Goal: Task Accomplishment & Management: Manage account settings

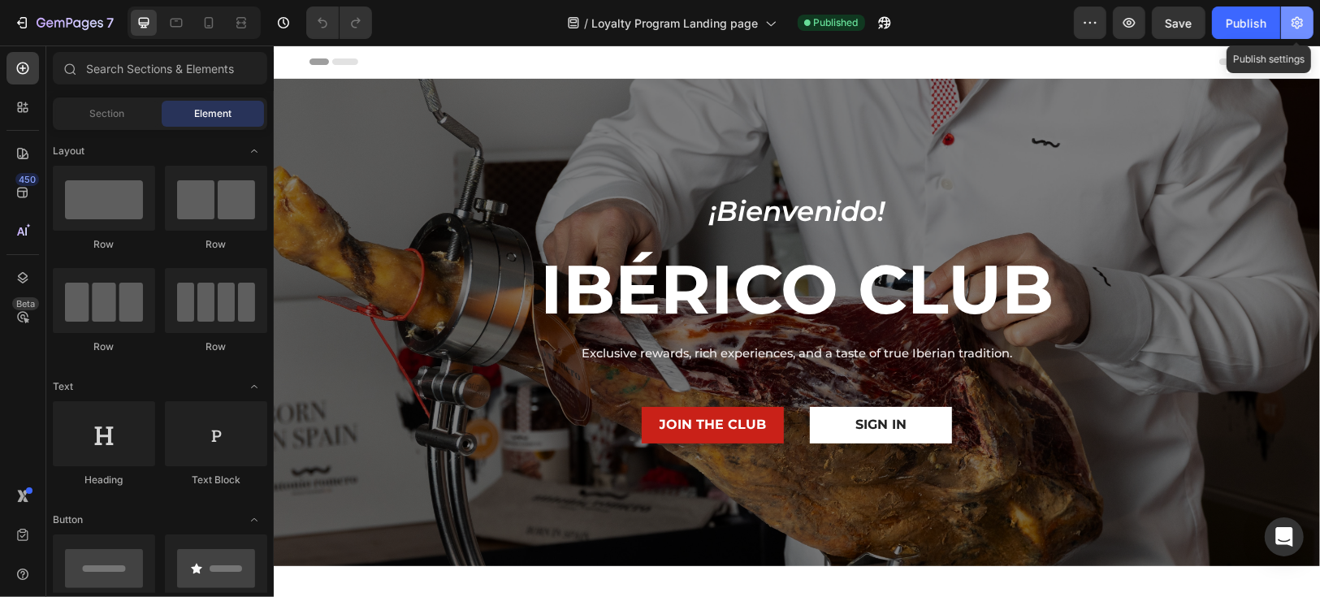
click at [1299, 29] on icon "button" at bounding box center [1297, 23] width 16 height 16
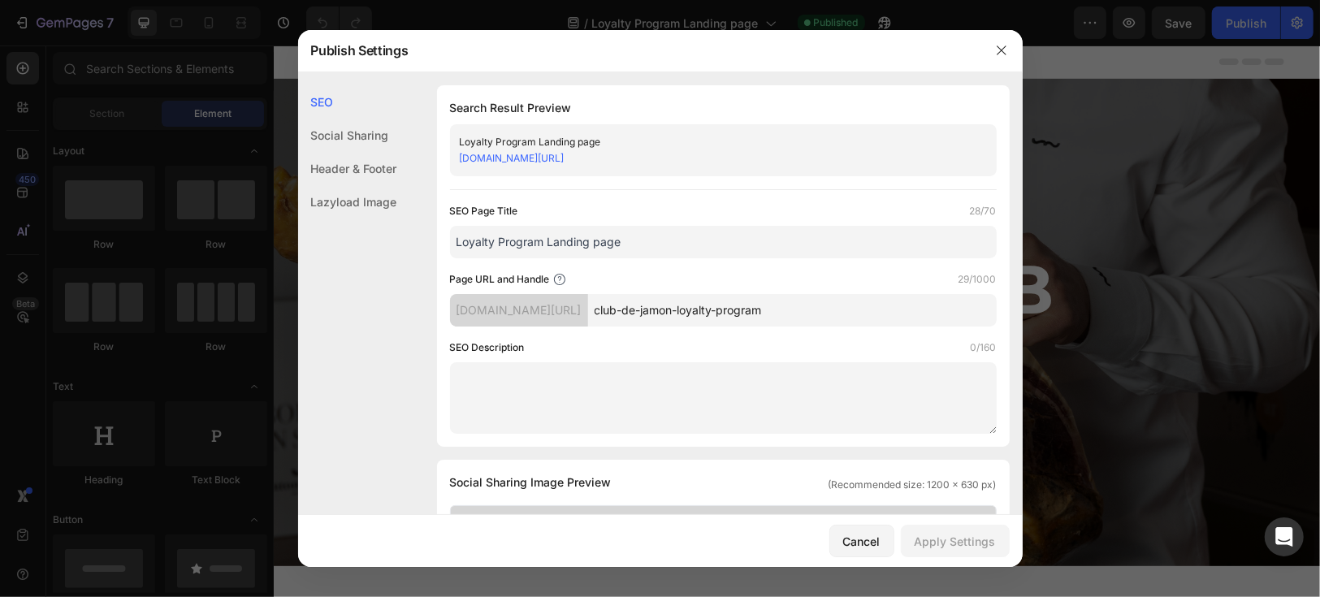
click at [781, 315] on input "club-de-jamon-loyalty-program" at bounding box center [792, 310] width 409 height 32
drag, startPoint x: 704, startPoint y: 313, endPoint x: 781, endPoint y: 313, distance: 77.2
click at [781, 313] on input "club-de-jamon-loyalty-program" at bounding box center [792, 310] width 409 height 32
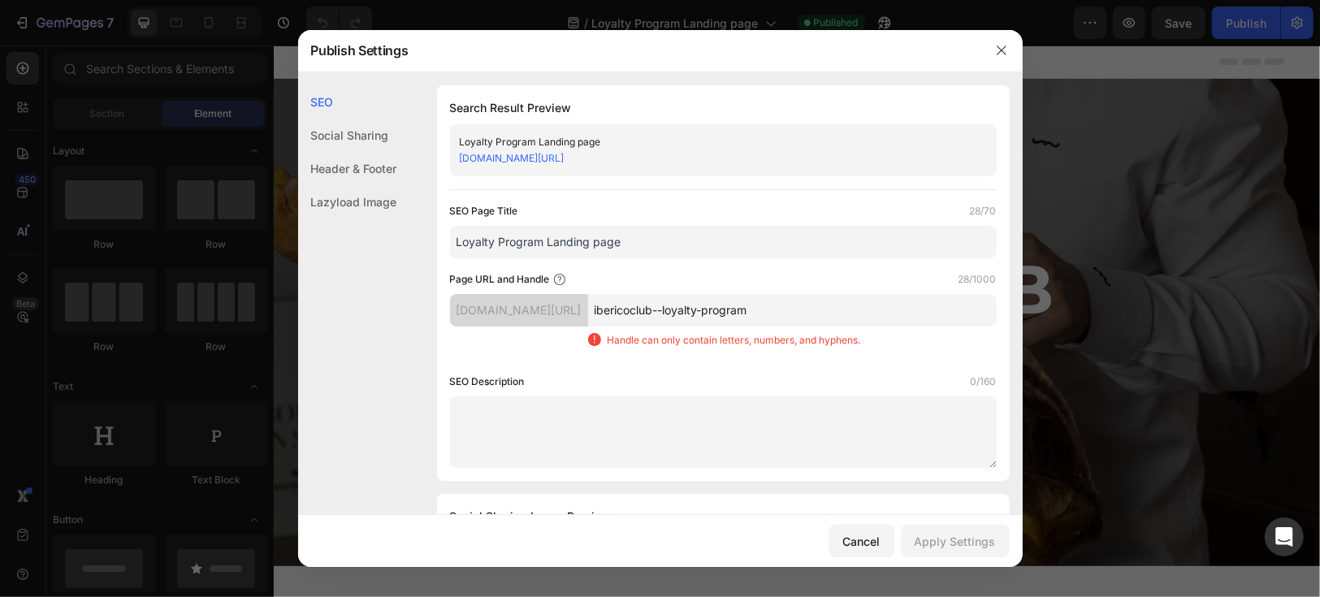
click at [734, 310] on input "ibericoclub--loyalty-program" at bounding box center [792, 310] width 409 height 32
click at [768, 310] on input "iberico-club--loyalty-program" at bounding box center [792, 310] width 409 height 32
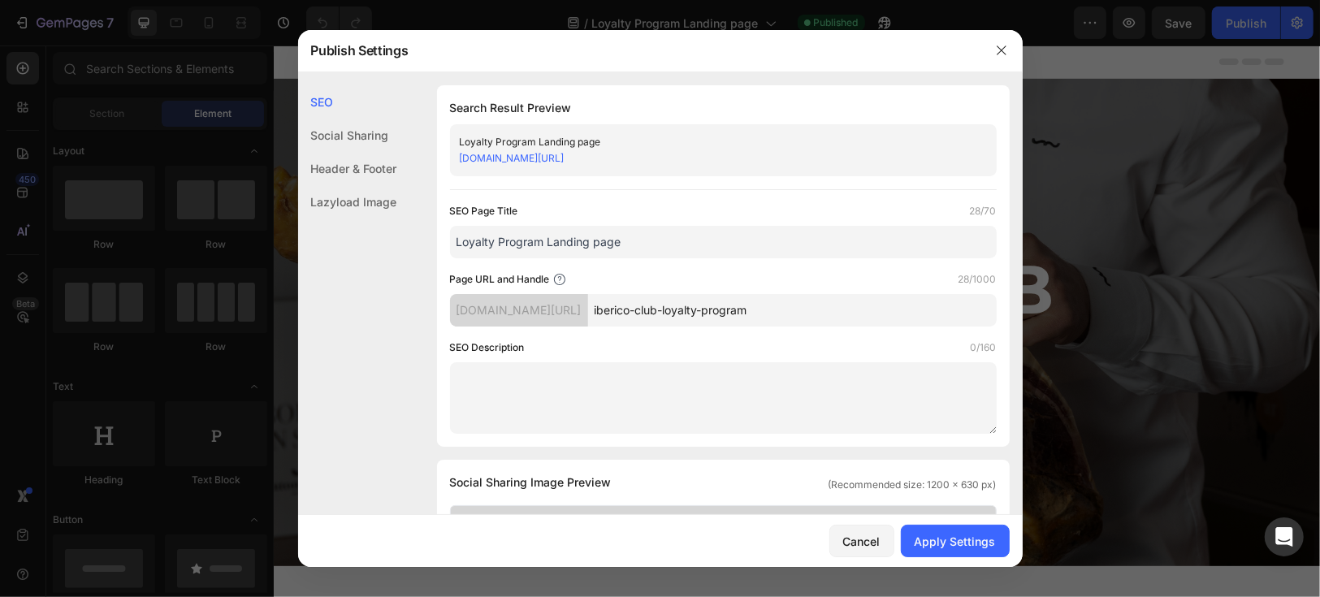
type input "iberico-club-loyalty-program"
click at [767, 346] on div "SEO Description 0/160" at bounding box center [723, 348] width 547 height 16
click at [833, 347] on div "SEO Description 0/160" at bounding box center [723, 348] width 547 height 16
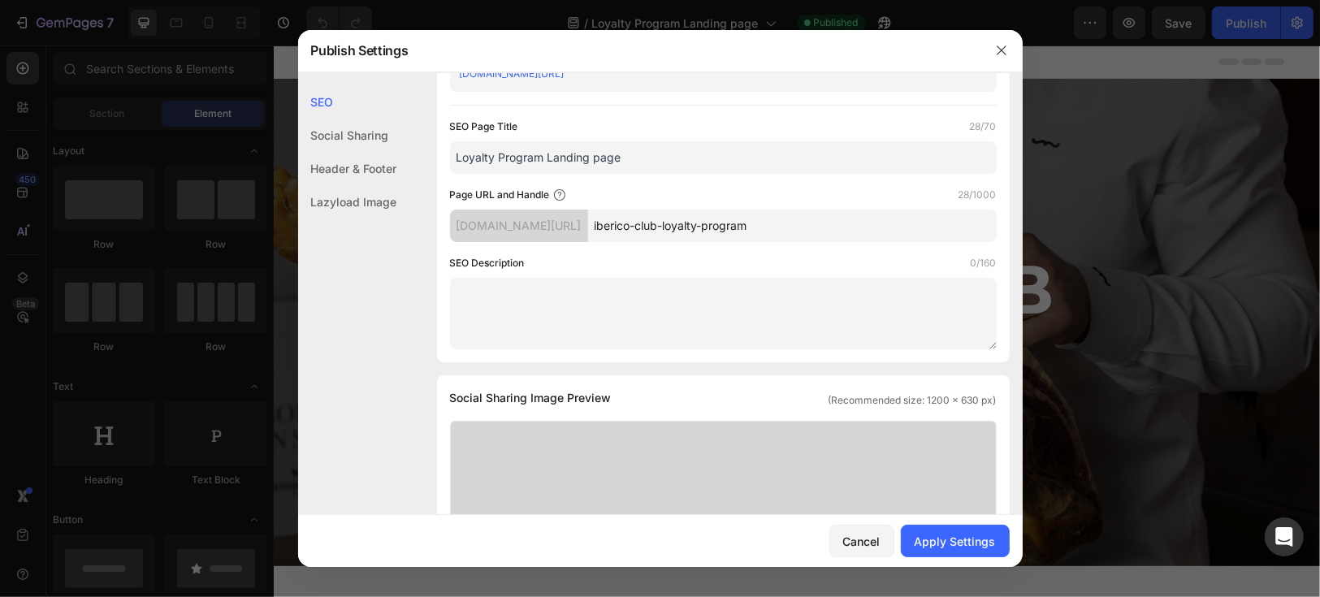
scroll to position [89, 0]
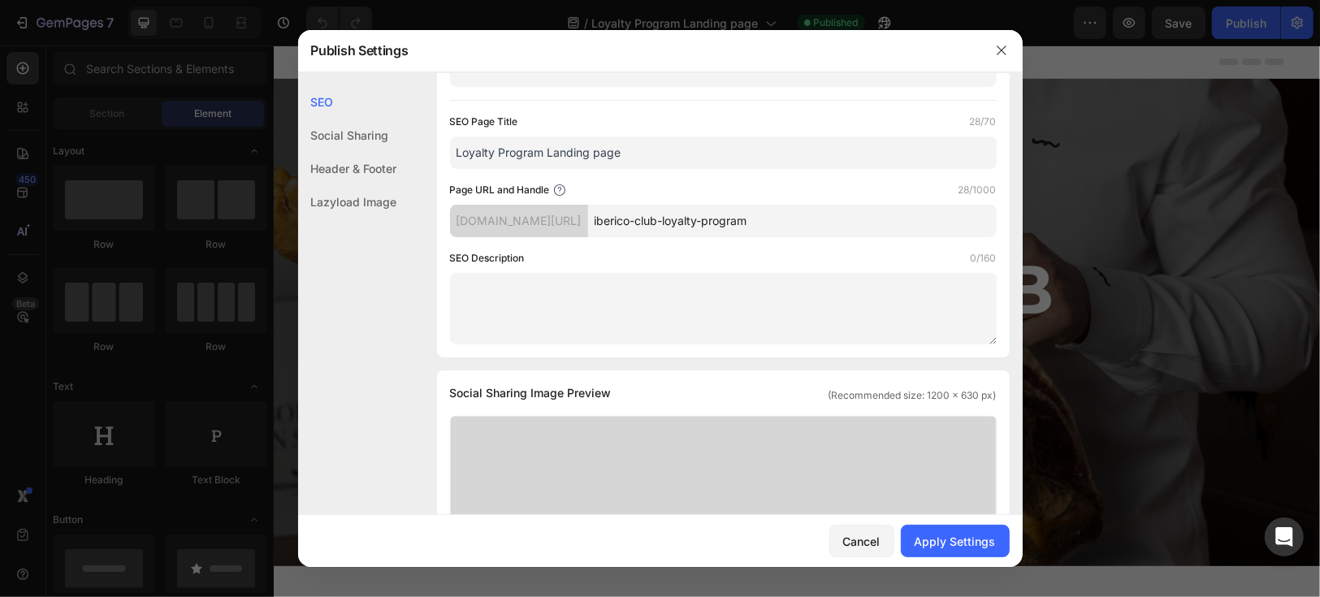
click at [747, 311] on textarea at bounding box center [723, 308] width 547 height 71
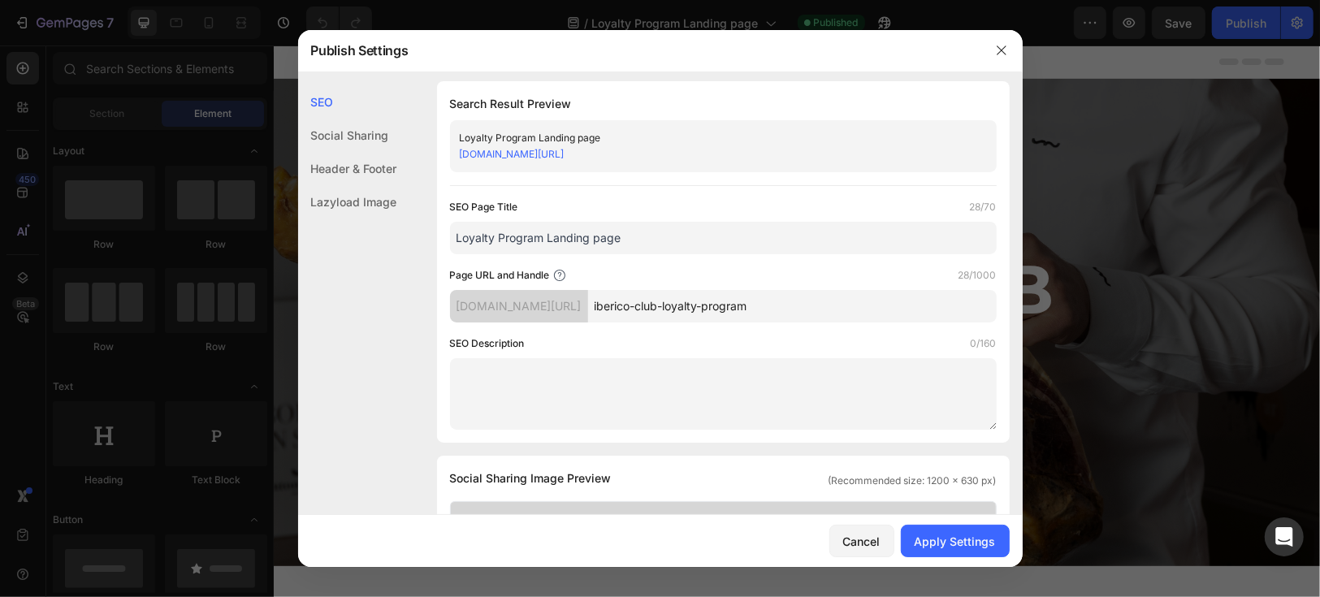
scroll to position [0, 0]
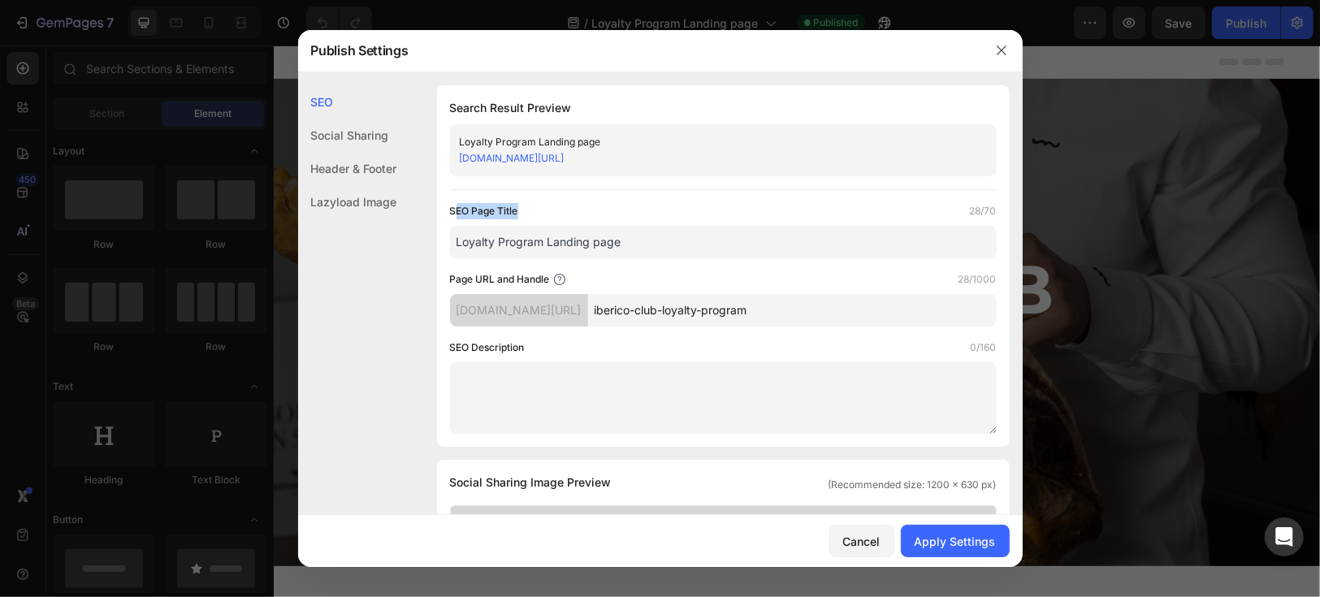
drag, startPoint x: 457, startPoint y: 208, endPoint x: 565, endPoint y: 213, distance: 108.2
click at [522, 208] on div "SEO Page Title 28/70" at bounding box center [723, 211] width 547 height 16
click at [596, 218] on div "SEO Page Title 28/70" at bounding box center [723, 211] width 547 height 16
drag, startPoint x: 447, startPoint y: 210, endPoint x: 534, endPoint y: 213, distance: 87.0
click at [534, 213] on div "Search Result Preview Loyalty Program Landing page [DOMAIN_NAME][URL] SEO Page …" at bounding box center [723, 266] width 573 height 362
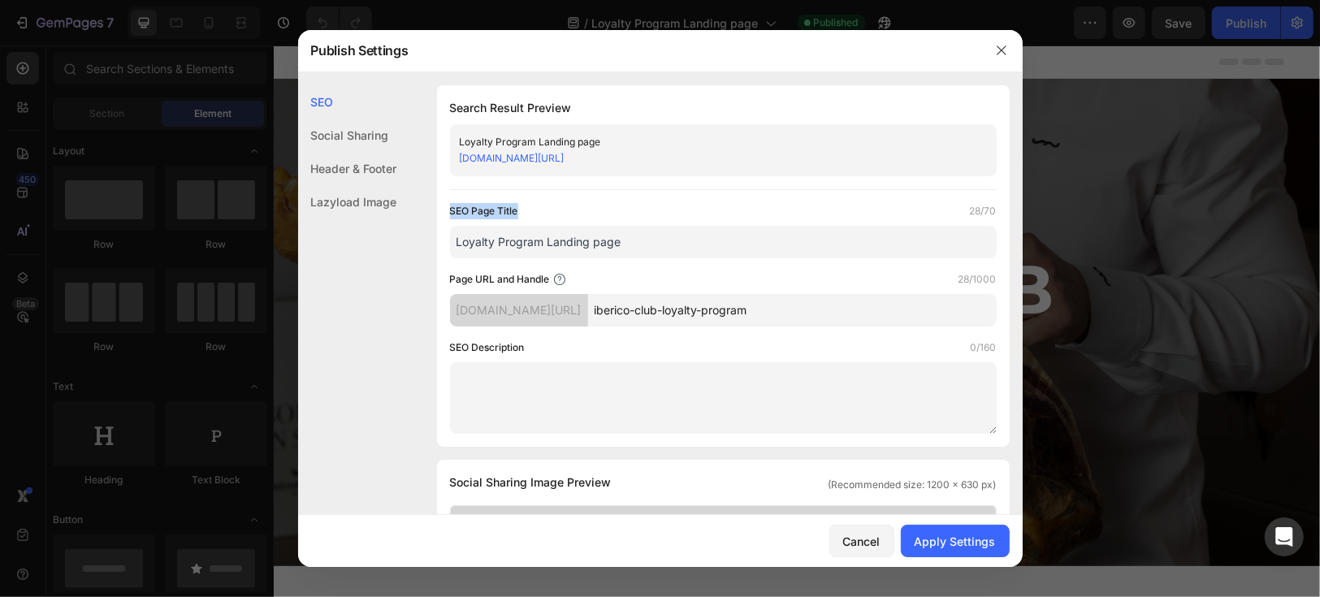
copy label "SEO Page Title"
drag, startPoint x: 448, startPoint y: 347, endPoint x: 544, endPoint y: 360, distance: 96.7
click at [544, 360] on div "Search Result Preview Loyalty Program Landing page [DOMAIN_NAME][URL] SEO Page …" at bounding box center [723, 266] width 573 height 362
copy label
click at [639, 237] on input "Loyalty Program Landing page" at bounding box center [723, 242] width 547 height 32
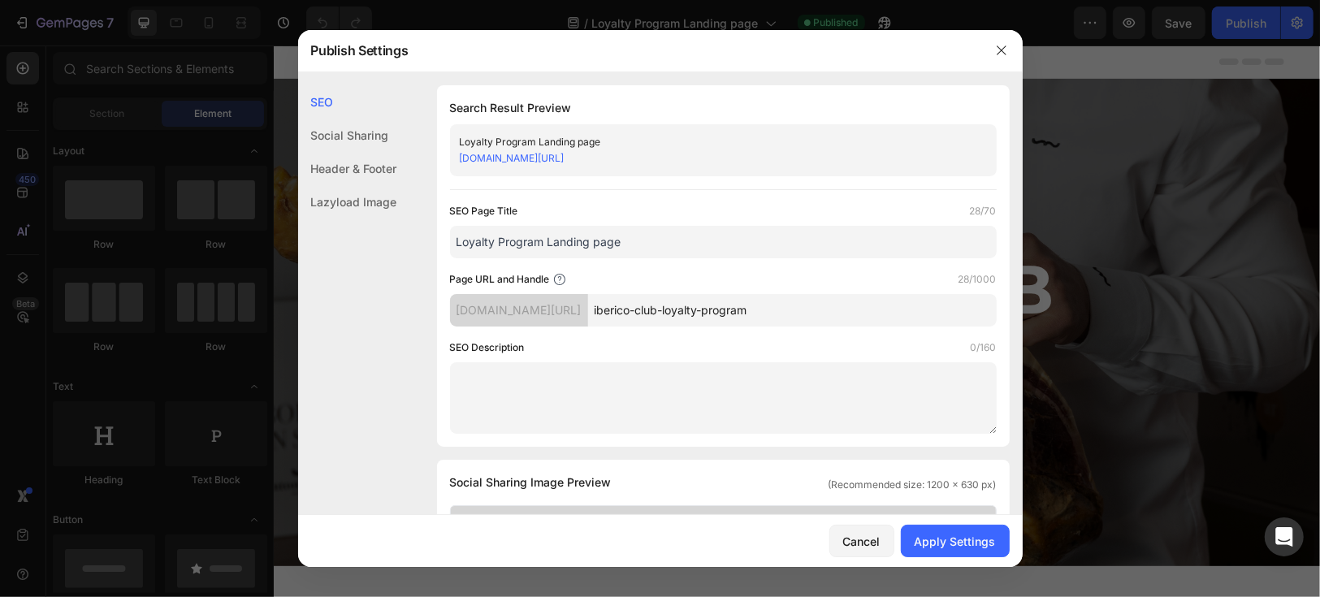
click at [639, 237] on input "Loyalty Program Landing page" at bounding box center [723, 242] width 547 height 32
paste input "Ibérico Club – Loyalty Rewards for Jamón Lovers"
type input "Ibérico Club – Loyalty Rewards for Jamón Lovers"
click at [504, 397] on textarea at bounding box center [723, 397] width 547 height 71
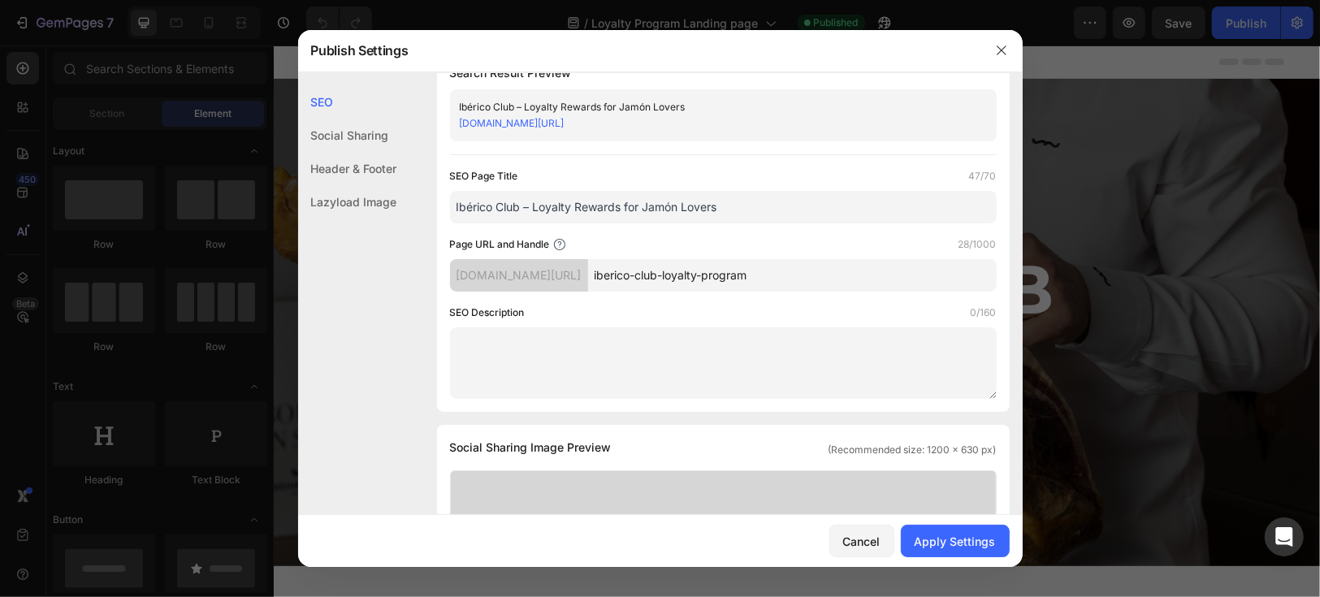
scroll to position [89, 0]
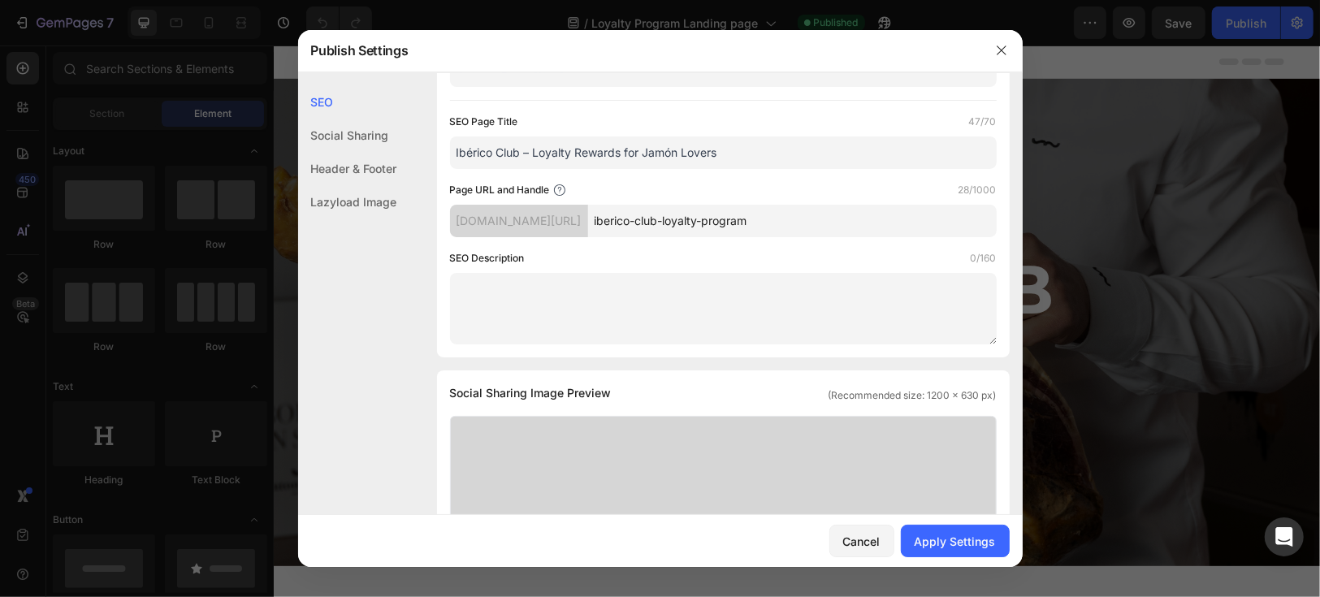
paste textarea "Earn points, unlock rewards, and enjoy exclusive perks with Ibérico Club. Join …"
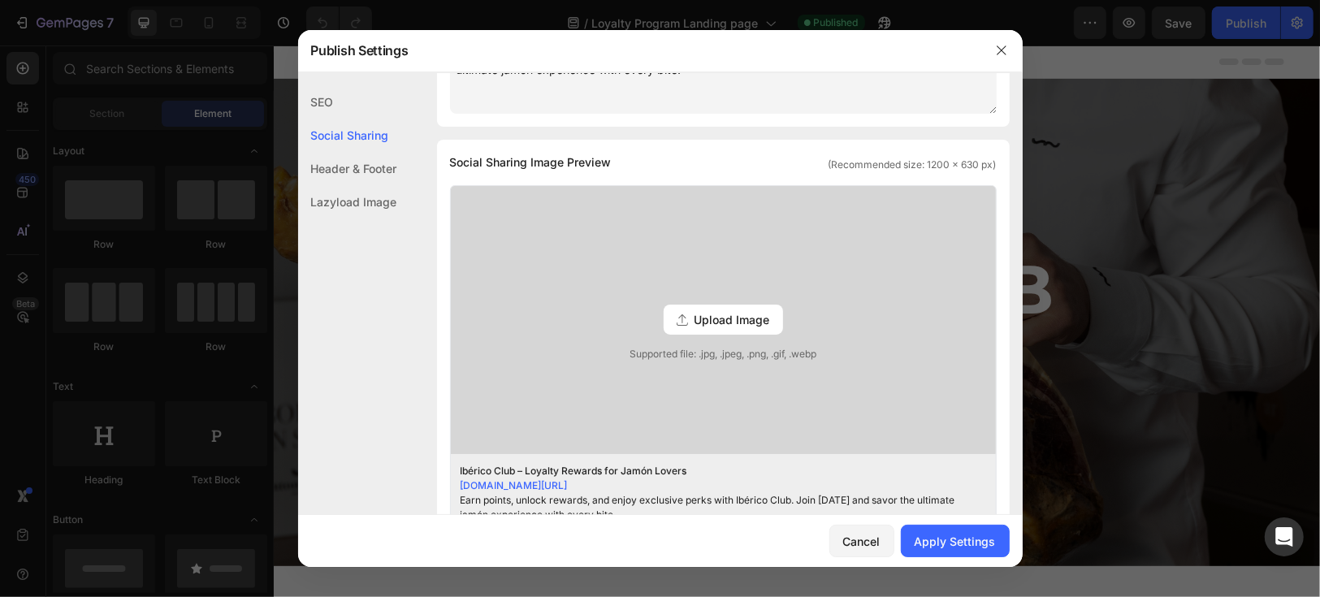
scroll to position [361, 0]
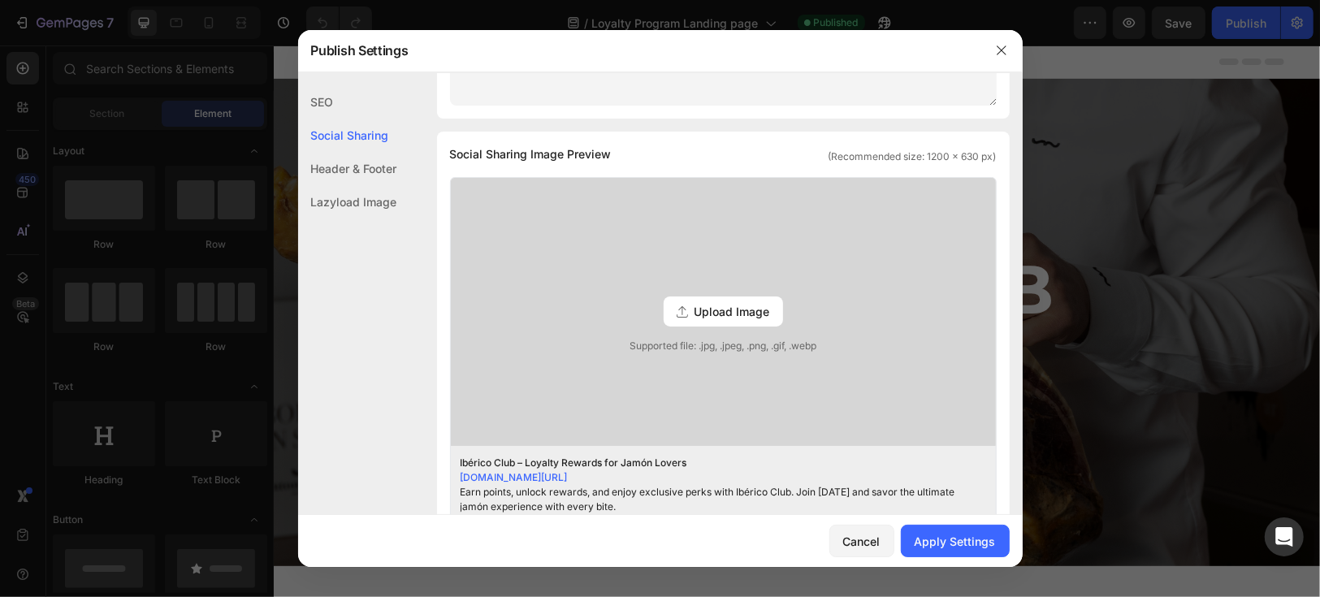
type textarea "Earn points, unlock rewards, and enjoy exclusive perks with Ibérico Club. Join …"
drag, startPoint x: 535, startPoint y: 153, endPoint x: 676, endPoint y: 151, distance: 141.4
click at [676, 151] on div "Social Sharing Image Preview (Recommended size: 1200 x 630 px)" at bounding box center [723, 154] width 547 height 19
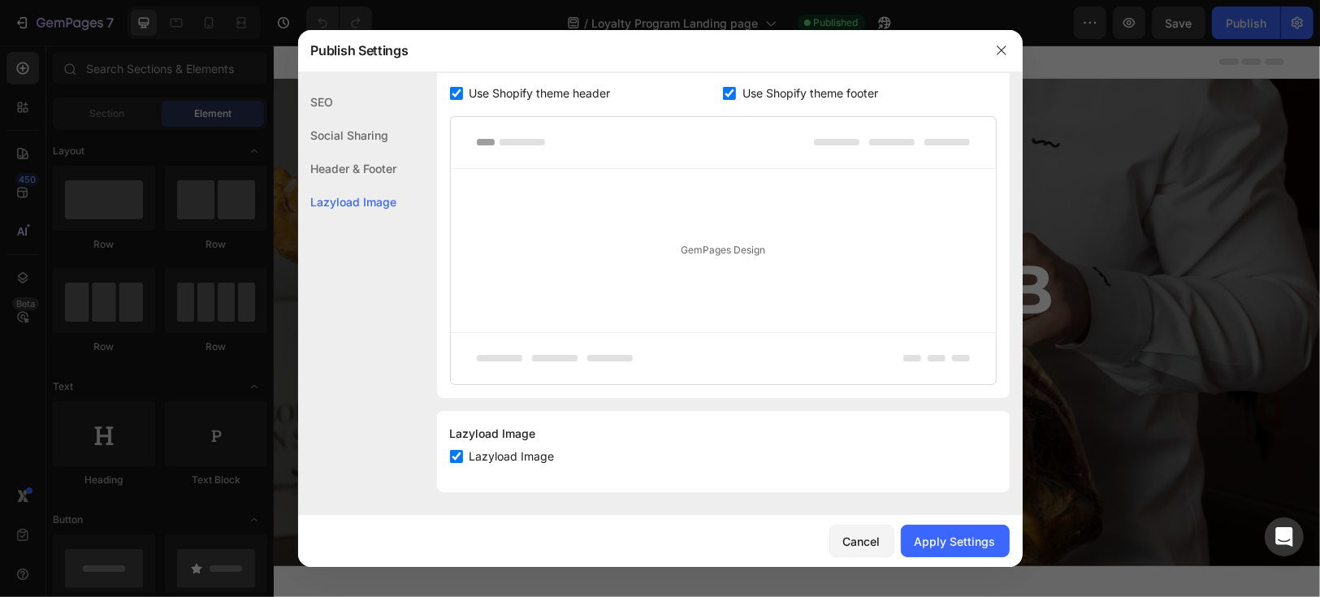
scroll to position [907, 0]
click at [961, 547] on div "Apply Settings" at bounding box center [955, 541] width 81 height 17
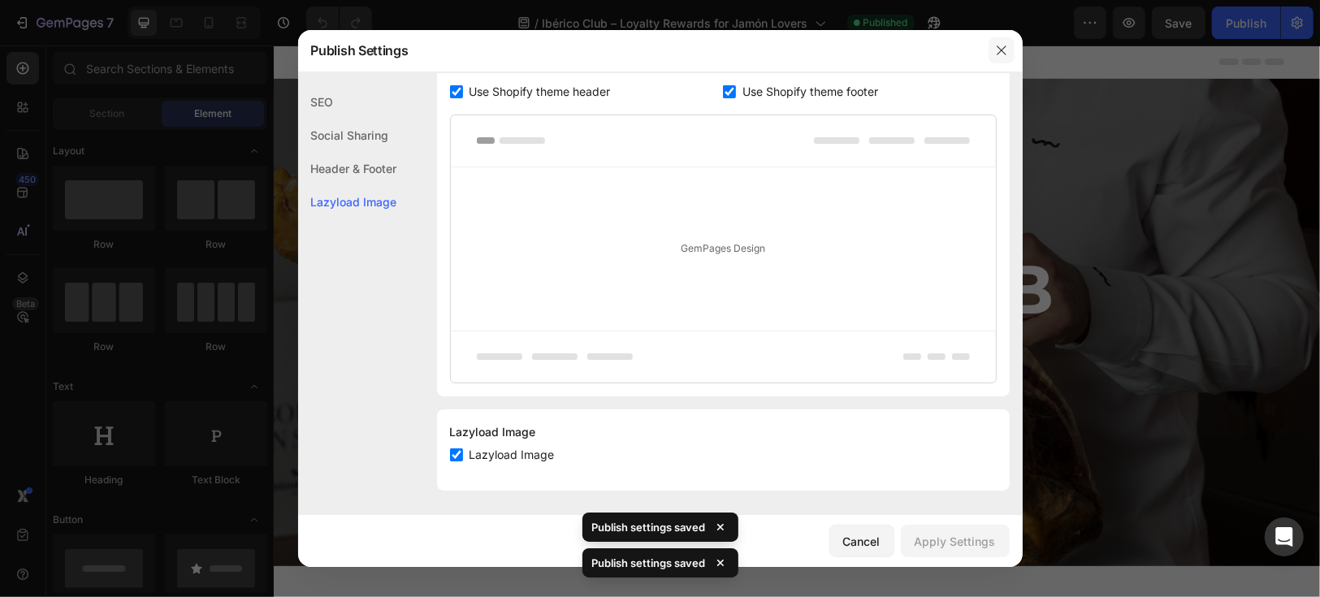
click at [1003, 49] on icon "button" at bounding box center [1001, 50] width 9 height 9
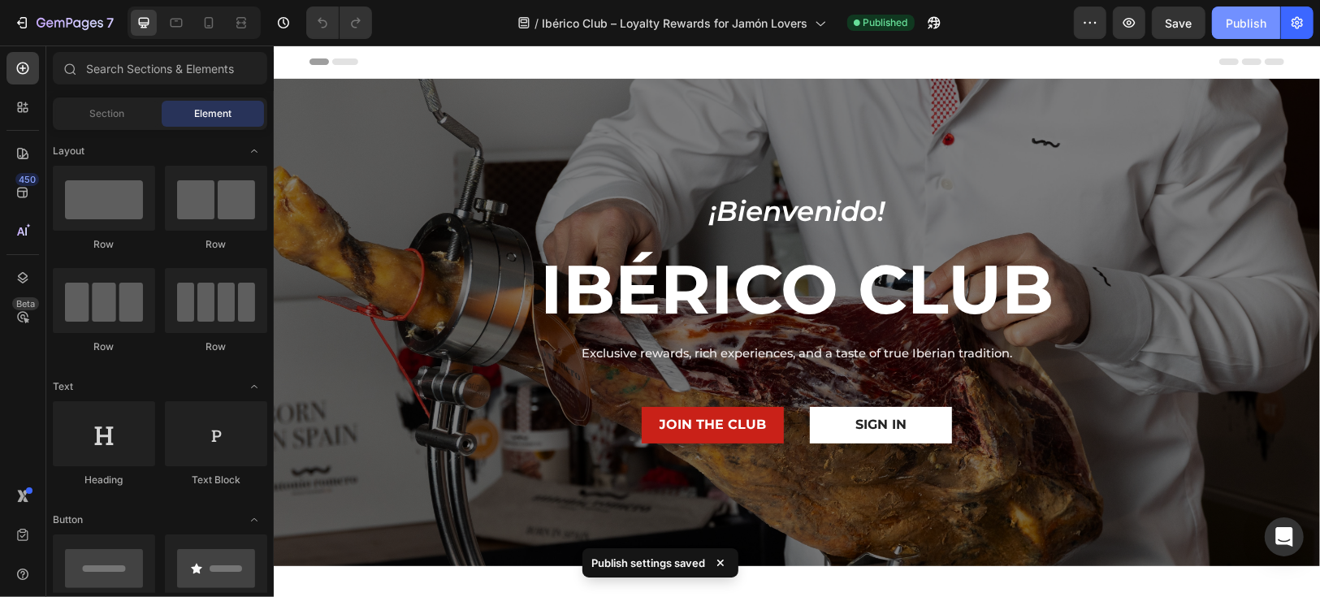
click at [1257, 20] on div "Publish" at bounding box center [1246, 23] width 41 height 17
